Goal: Entertainment & Leisure: Consume media (video, audio)

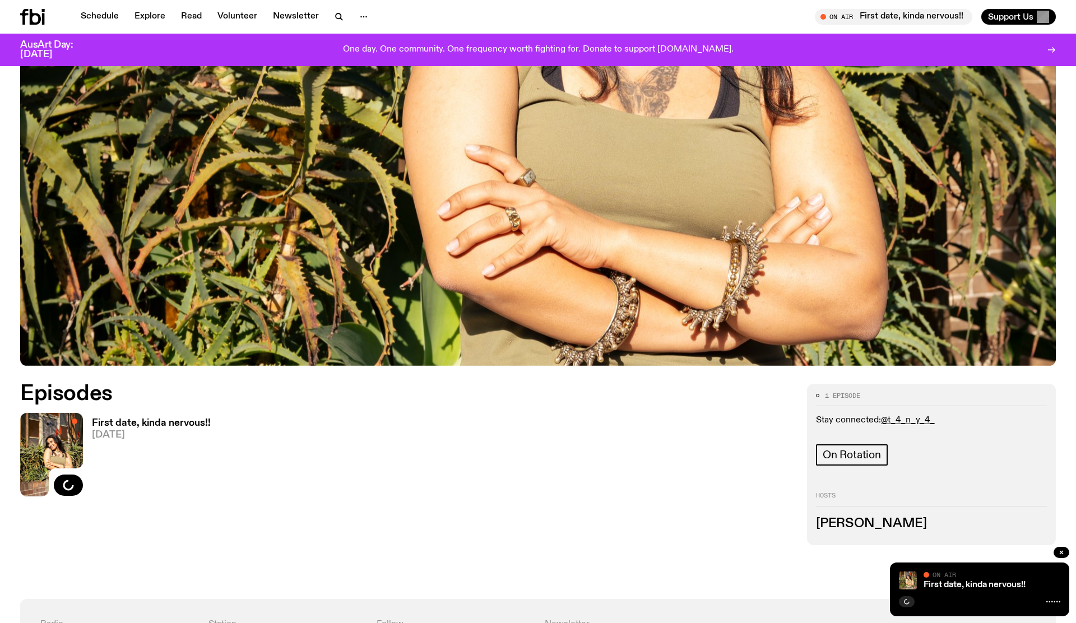
scroll to position [376, 0]
click at [71, 484] on icon "button" at bounding box center [69, 484] width 10 height 11
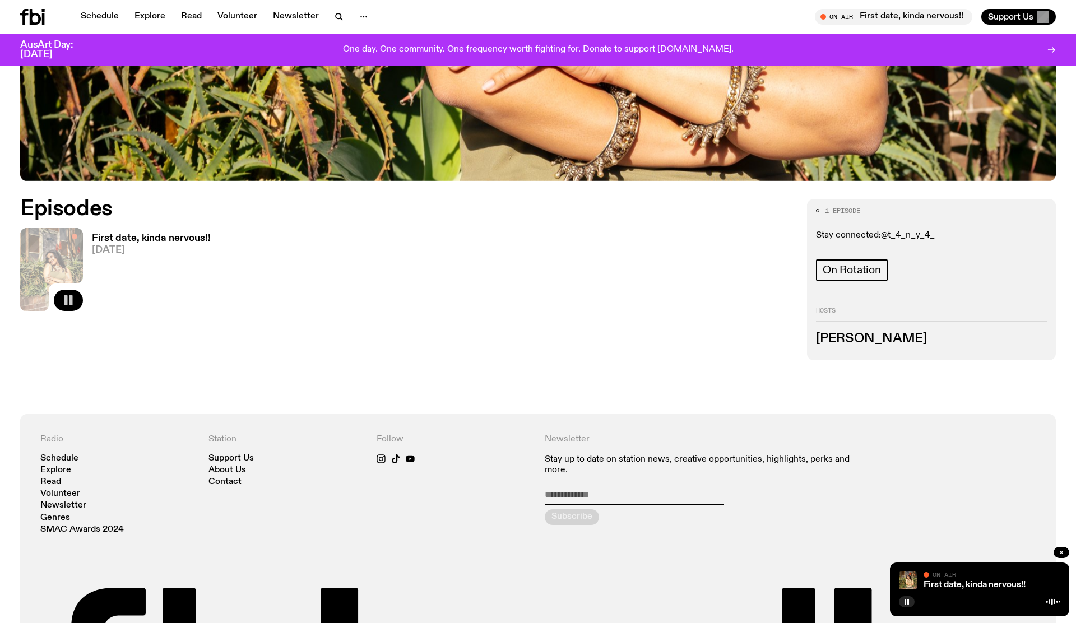
scroll to position [562, 0]
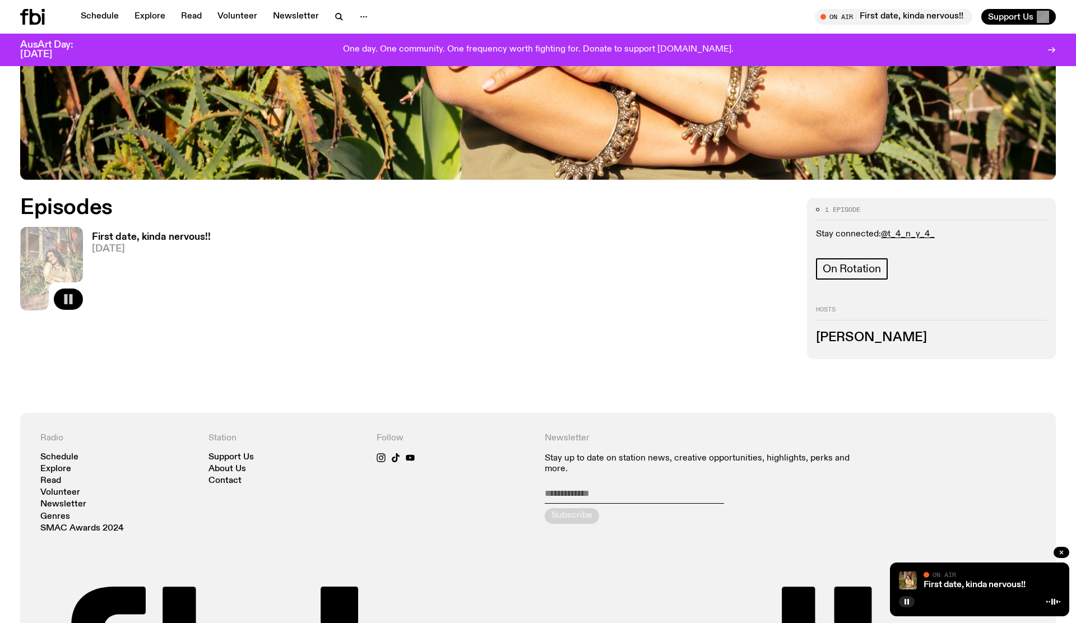
click at [539, 359] on div "Episodes First date, kinda nervous!! 07.10.25 Load more" at bounding box center [406, 279] width 773 height 162
click at [611, 317] on div "Episodes First date, kinda nervous!! 07.10.25 Load more" at bounding box center [406, 279] width 773 height 162
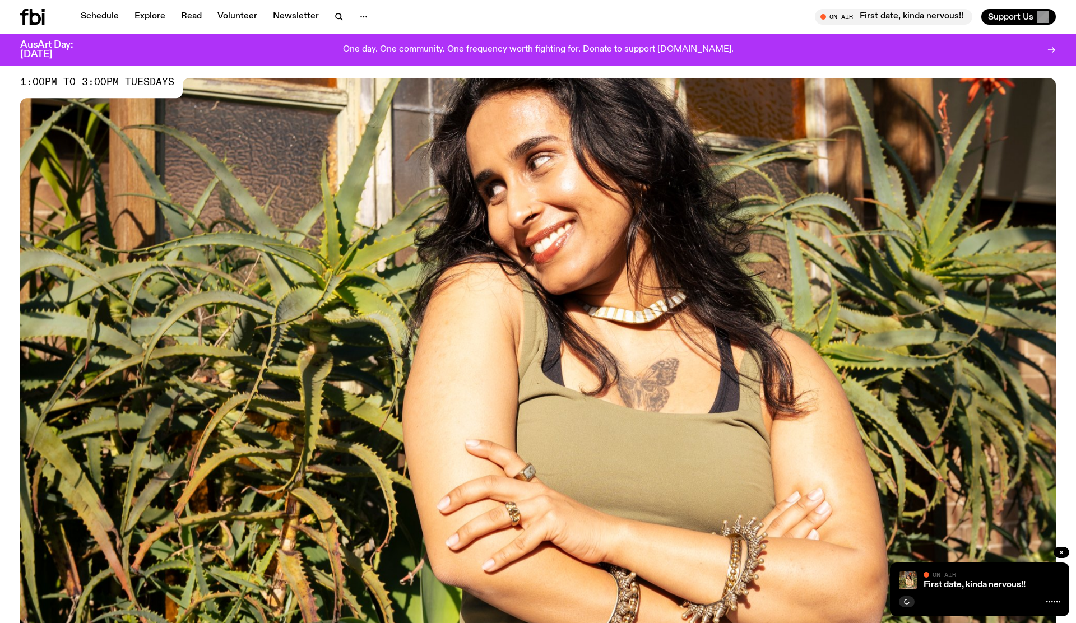
scroll to position [0, 0]
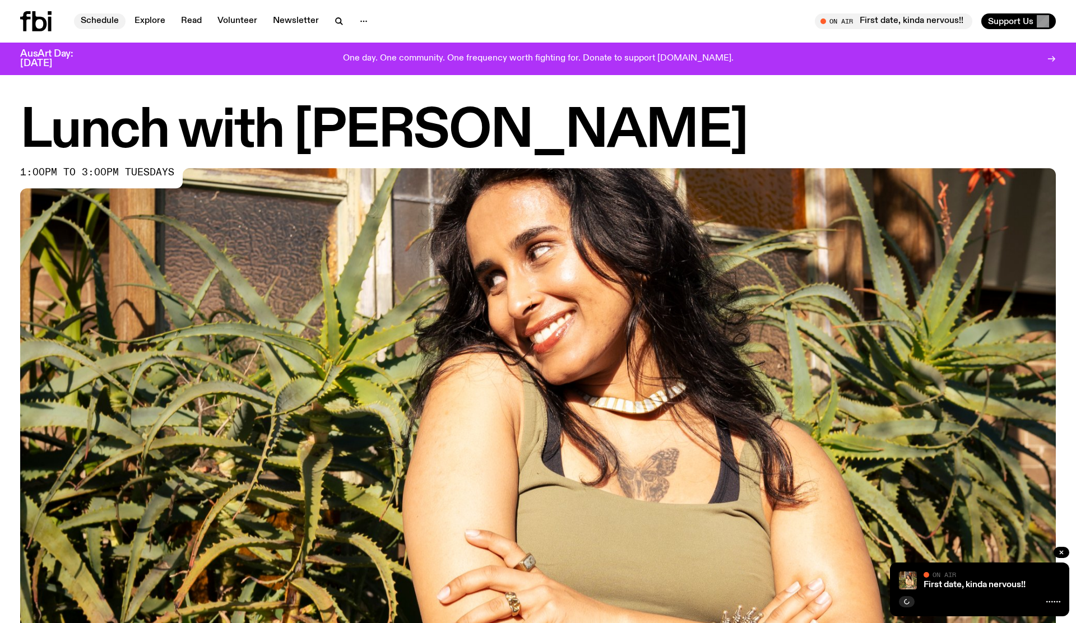
click at [104, 18] on link "Schedule" at bounding box center [100, 21] width 52 height 16
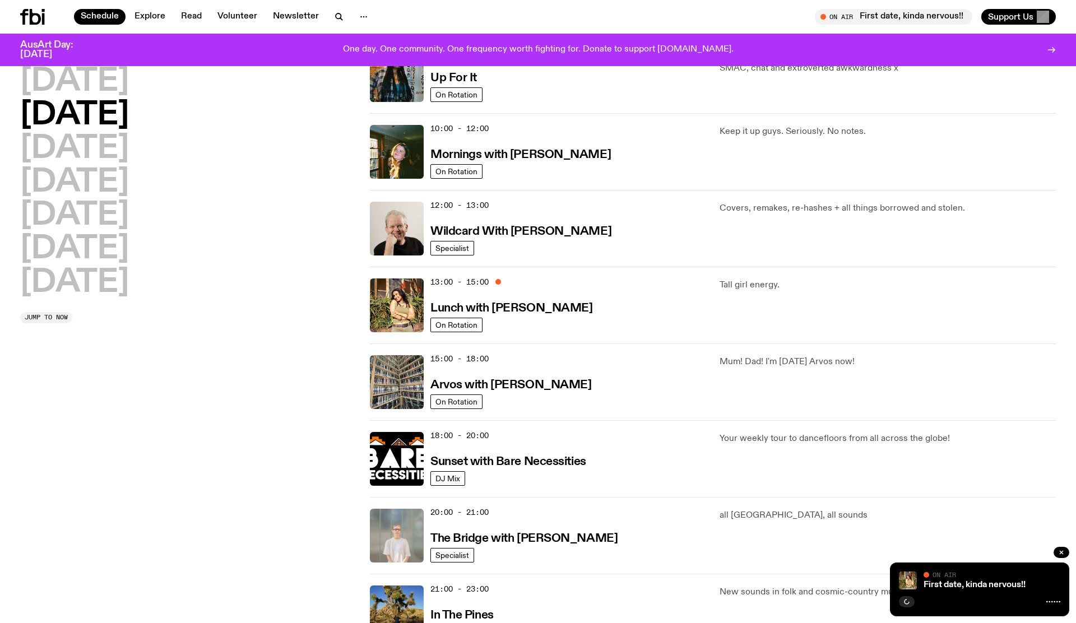
scroll to position [138, 0]
click at [532, 307] on h3 "Lunch with [PERSON_NAME]" at bounding box center [511, 308] width 162 height 12
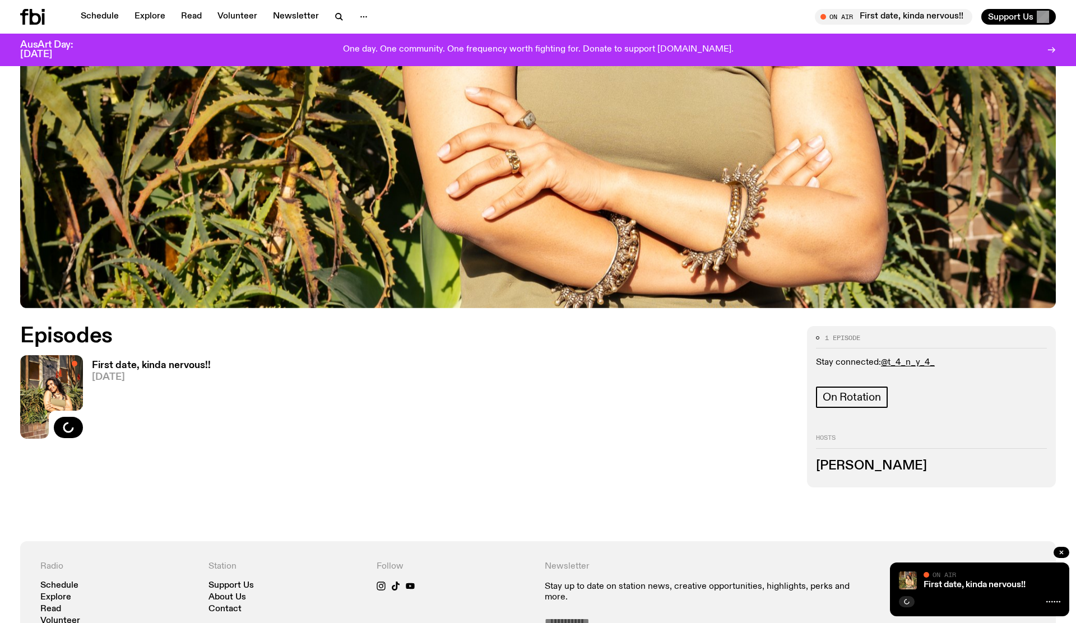
scroll to position [595, 0]
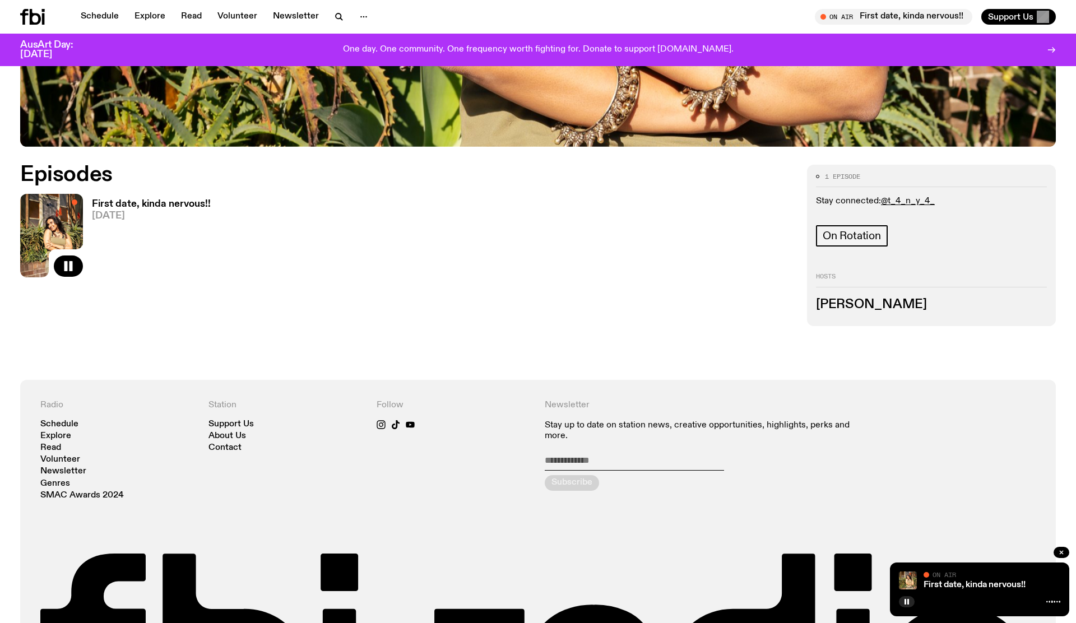
click at [171, 202] on h3 "First date, kinda nervous!!" at bounding box center [151, 204] width 119 height 10
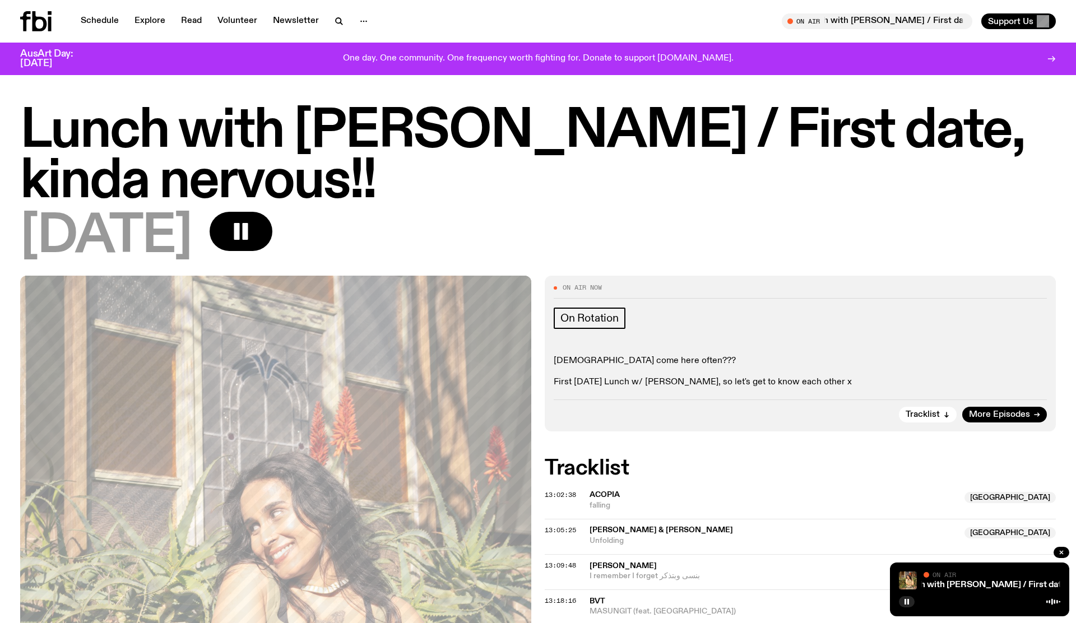
click at [643, 203] on h1 "Lunch with [PERSON_NAME] / First date, kinda nervous!!" at bounding box center [537, 156] width 1035 height 101
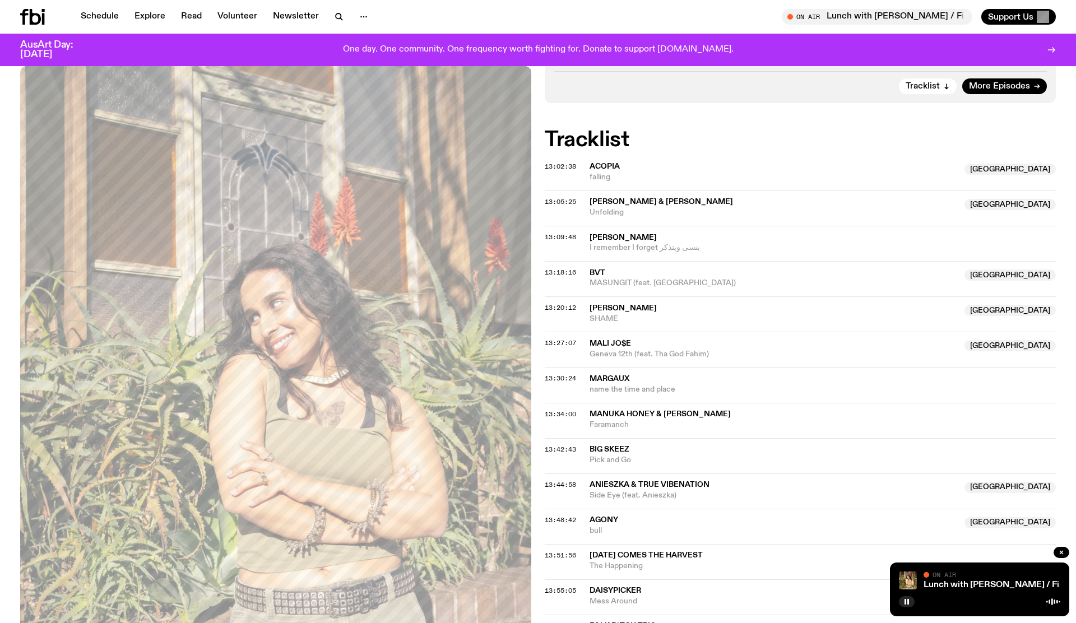
scroll to position [13, 0]
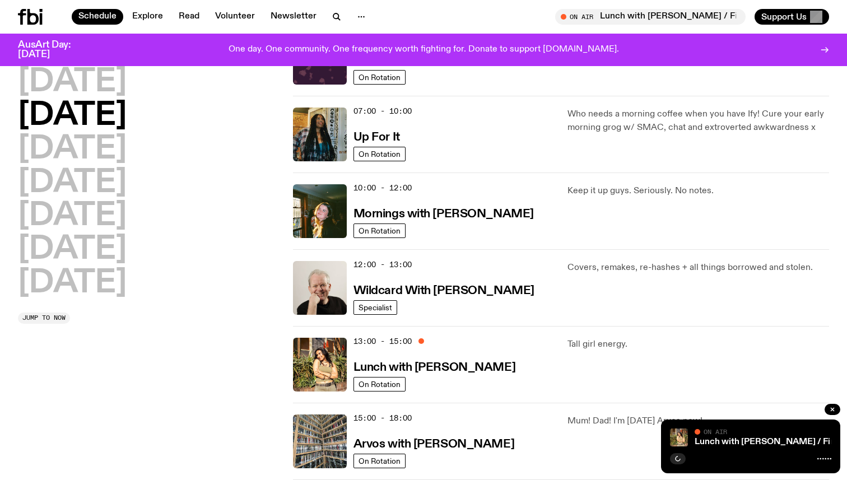
scroll to position [94, 0]
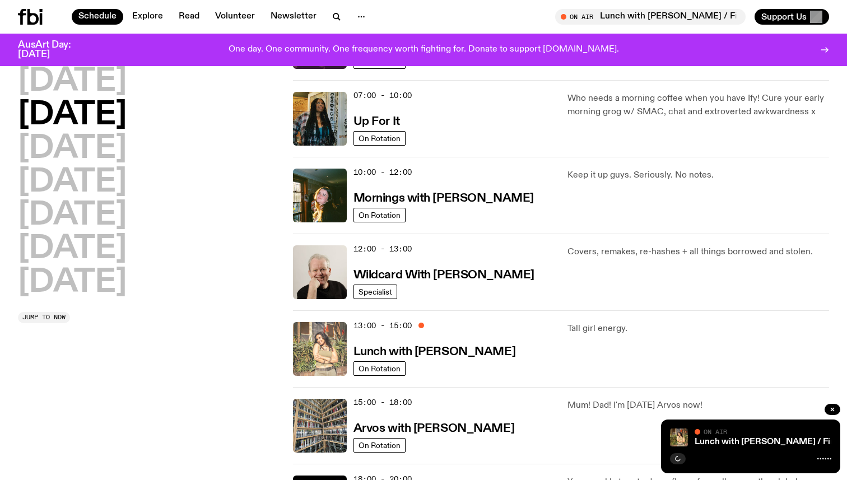
click at [322, 345] on img at bounding box center [320, 349] width 54 height 54
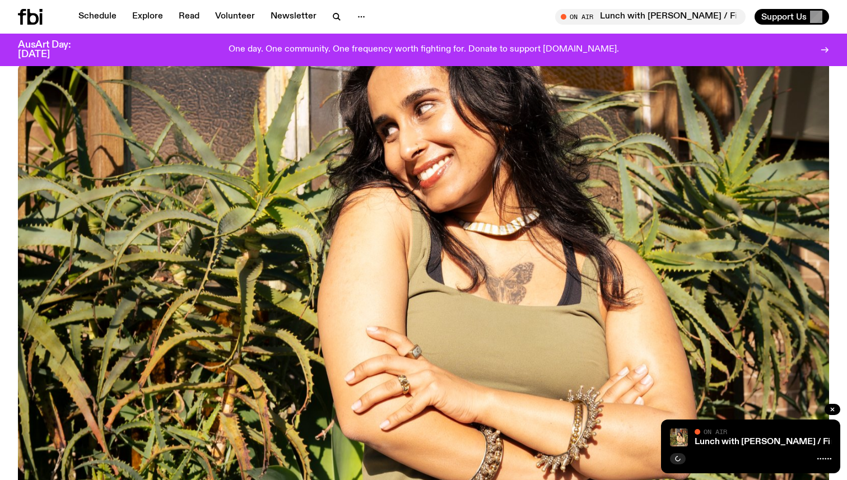
scroll to position [117, 0]
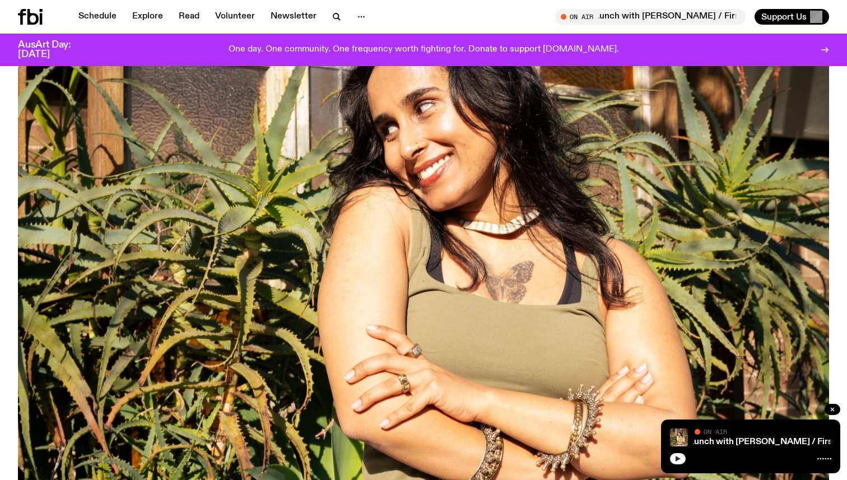
click at [677, 460] on icon "button" at bounding box center [678, 459] width 5 height 6
